Goal: Information Seeking & Learning: Find specific fact

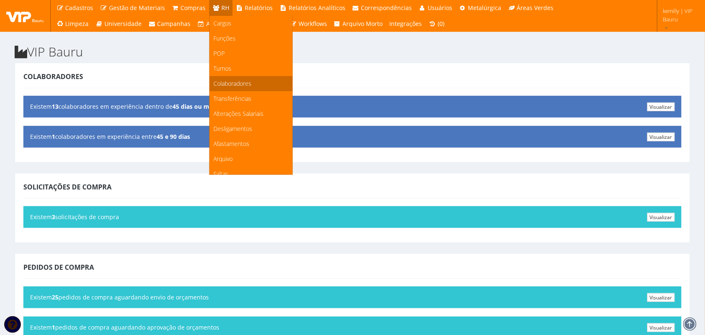
click at [224, 84] on span "Colaboradores" at bounding box center [233, 83] width 38 height 8
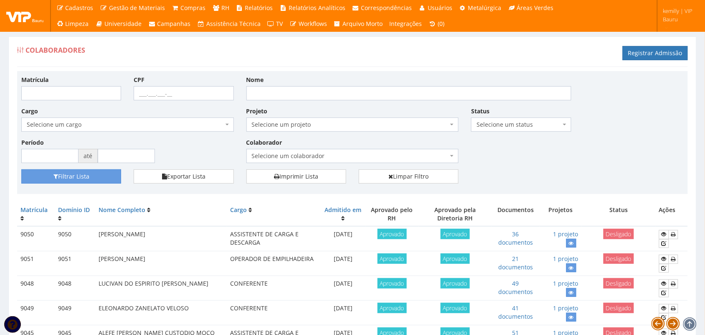
click at [669, 14] on span "kemilly | VIP Bauru" at bounding box center [678, 15] width 31 height 17
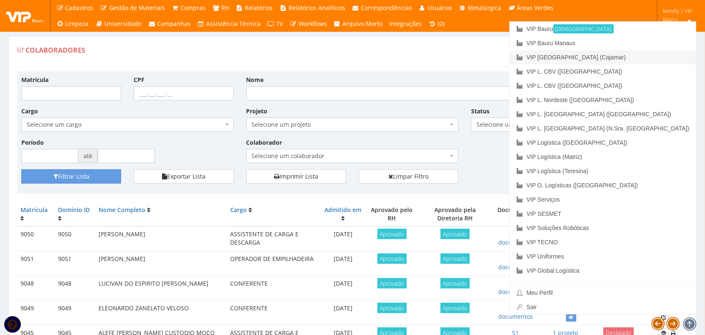
click at [646, 51] on link "VIP [GEOGRAPHIC_DATA] (Cajamar)" at bounding box center [603, 57] width 186 height 14
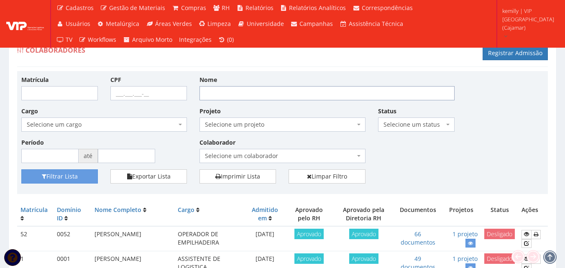
click at [247, 89] on input "Nome" at bounding box center [326, 93] width 255 height 14
type input "lanna"
click at [21, 169] on button "Filtrar Lista" at bounding box center [59, 176] width 76 height 14
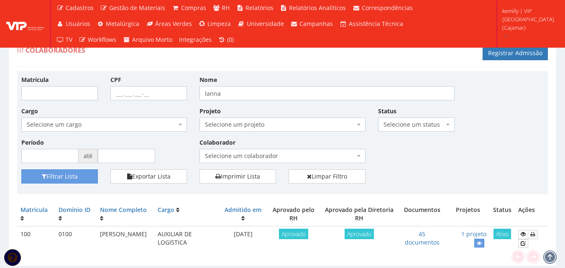
drag, startPoint x: 98, startPoint y: 232, endPoint x: 132, endPoint y: 241, distance: 35.8
click at [132, 241] on td "LANNA LIMA TENORIO" at bounding box center [126, 238] width 58 height 25
click at [523, 235] on icon at bounding box center [522, 234] width 5 height 6
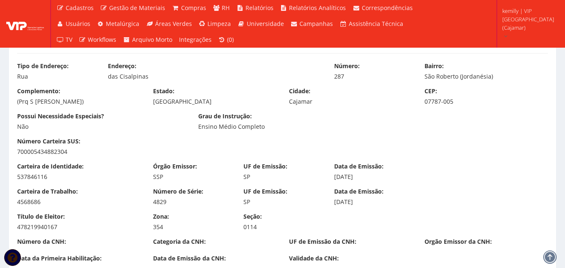
scroll to position [418, 0]
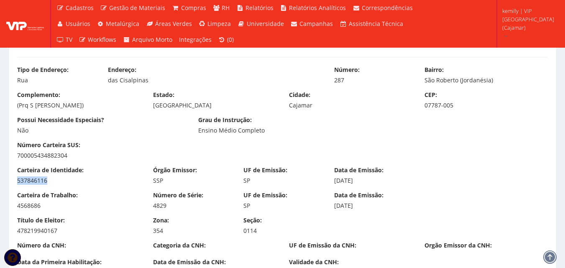
drag, startPoint x: 17, startPoint y: 180, endPoint x: 59, endPoint y: 179, distance: 41.4
click at [59, 179] on div "537846116" at bounding box center [78, 180] width 123 height 8
copy div "537846116"
click at [103, 211] on div "Carteira de Trabalho: 4568686 Número de Série: 4829 UF de Emissão: SP Data de E…" at bounding box center [282, 203] width 543 height 25
click at [107, 151] on div "700005434882304" at bounding box center [78, 155] width 123 height 8
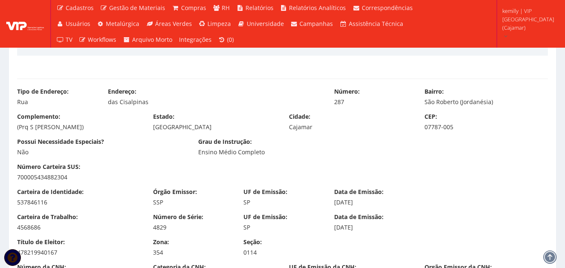
scroll to position [460, 0]
